Goal: Check status: Check status

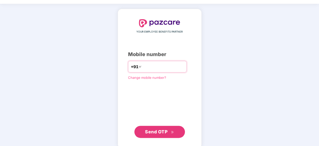
scroll to position [21, 0]
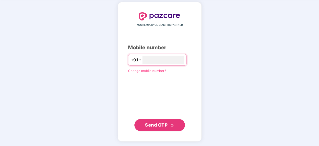
type input "**********"
click at [158, 124] on span "Send OTP" at bounding box center [156, 124] width 22 height 5
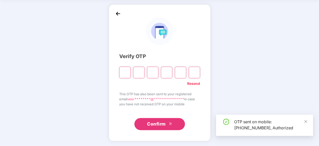
scroll to position [19, 0]
click at [125, 72] on input "Please enter verification code. Digit 1" at bounding box center [124, 73] width 11 height 12
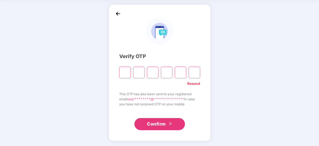
type input "*"
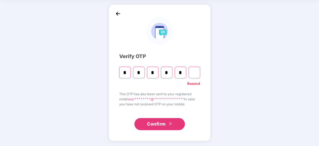
type input "*"
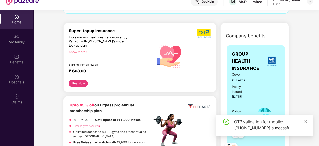
scroll to position [50, 0]
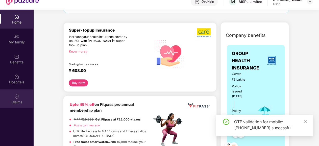
click at [19, 98] on img at bounding box center [16, 96] width 5 height 5
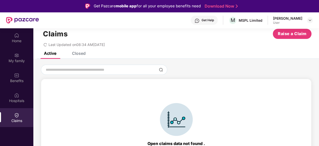
click at [82, 54] on div "Closed" at bounding box center [79, 53] width 14 height 5
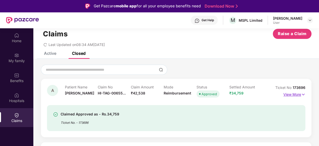
click at [287, 94] on p "View More" at bounding box center [294, 93] width 22 height 7
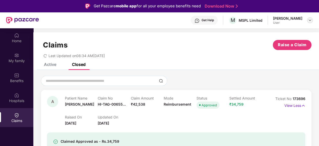
click at [310, 21] on img at bounding box center [310, 20] width 4 height 4
